Goal: Task Accomplishment & Management: Manage account settings

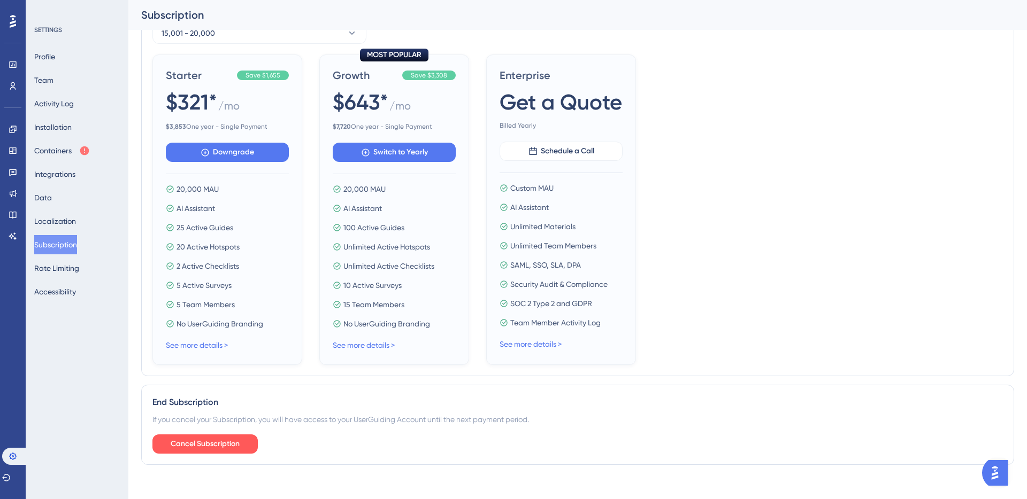
scroll to position [323, 0]
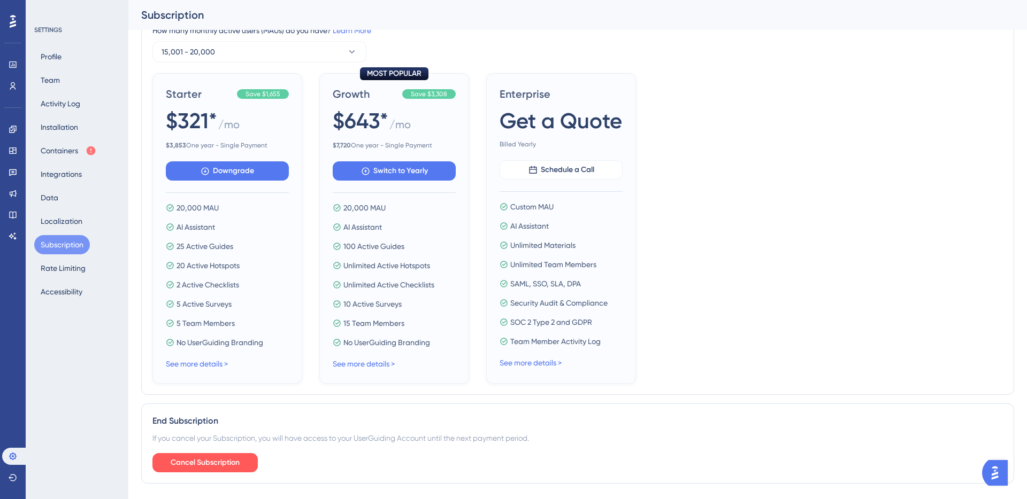
scroll to position [323, 0]
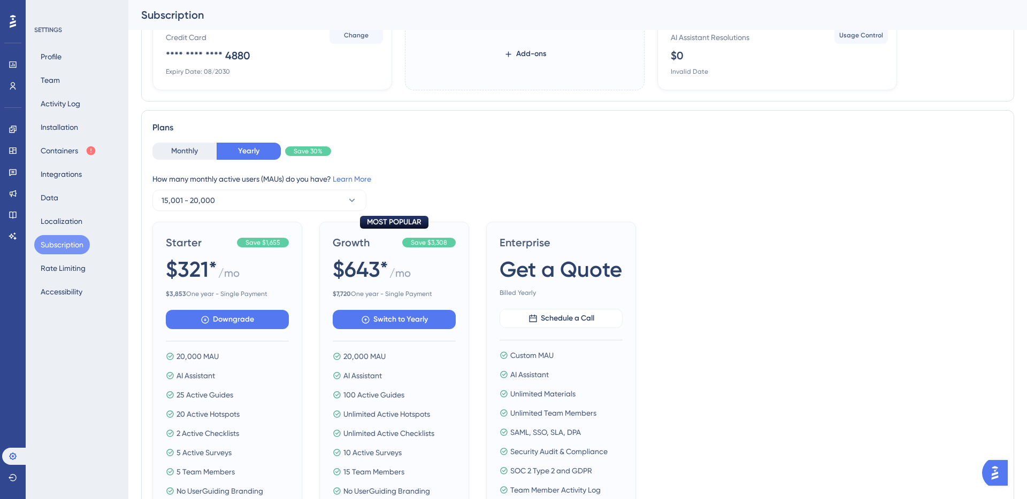
scroll to position [323, 0]
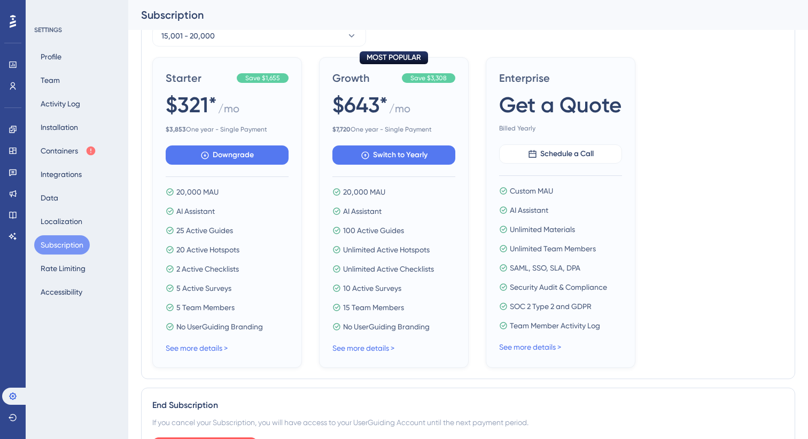
scroll to position [469, 0]
